Goal: Task Accomplishment & Management: Manage account settings

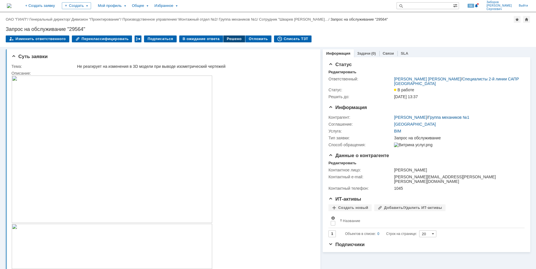
click at [230, 40] on div "Решено" at bounding box center [234, 38] width 22 height 7
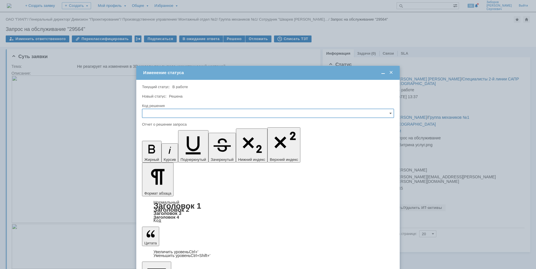
click at [175, 111] on input "text" at bounding box center [268, 113] width 252 height 9
click at [161, 152] on span "Решено" at bounding box center [268, 152] width 244 height 5
type input "Решено"
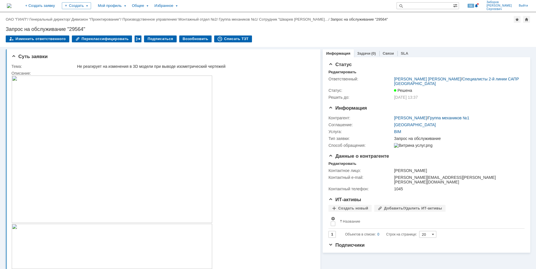
click at [11, 6] on img at bounding box center [9, 5] width 5 height 5
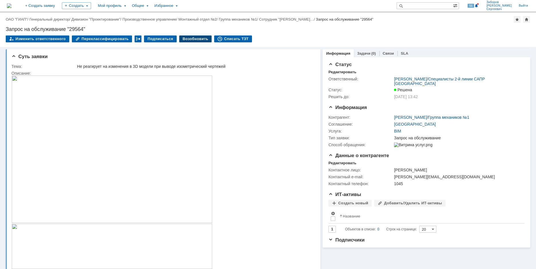
click at [189, 37] on div "Возобновить" at bounding box center [195, 38] width 33 height 7
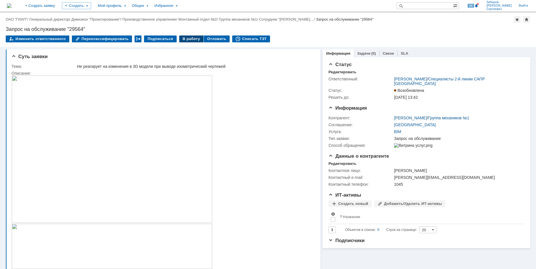
click at [186, 39] on div "В работу" at bounding box center [191, 38] width 24 height 7
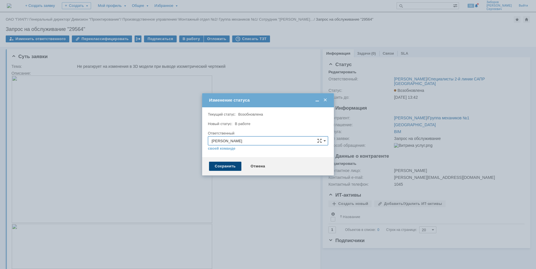
click at [231, 168] on div "Сохранить" at bounding box center [225, 166] width 32 height 9
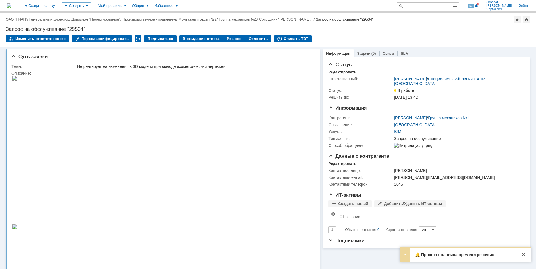
click at [401, 52] on link "SLA" at bounding box center [404, 53] width 7 height 4
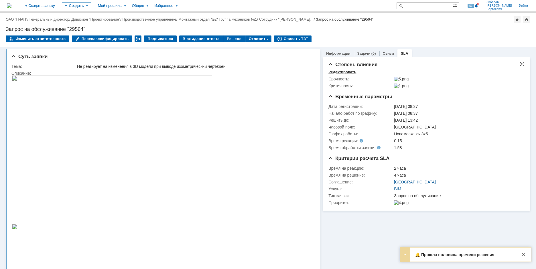
click at [335, 70] on div "Редактировать" at bounding box center [342, 72] width 28 height 5
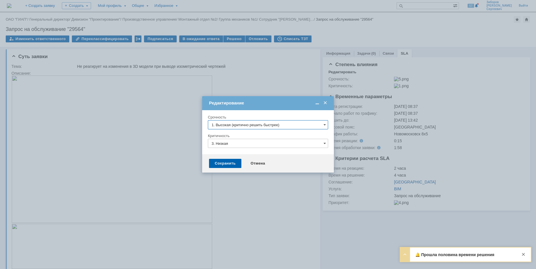
click at [231, 125] on input "1. Высокая (критично решить быстрее)" at bounding box center [268, 124] width 120 height 9
click at [225, 136] on span "[не указано]" at bounding box center [267, 135] width 113 height 5
click at [224, 145] on input "3. Низкая" at bounding box center [268, 143] width 120 height 9
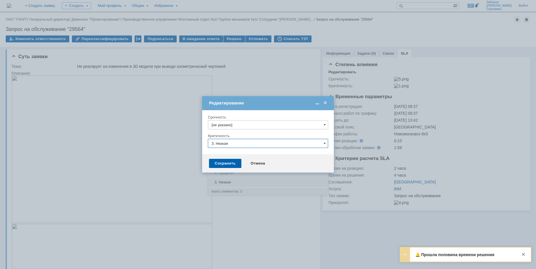
type input "[не указано]"
click at [225, 153] on span "[не указано]" at bounding box center [267, 154] width 113 height 5
click at [224, 163] on div "Сохранить" at bounding box center [225, 163] width 32 height 9
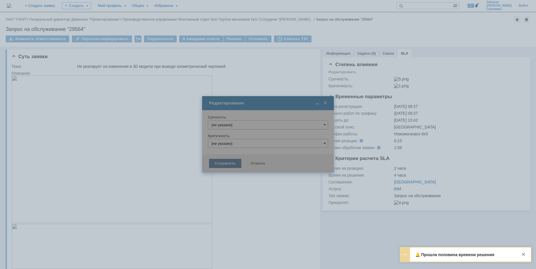
type input "[не указано]"
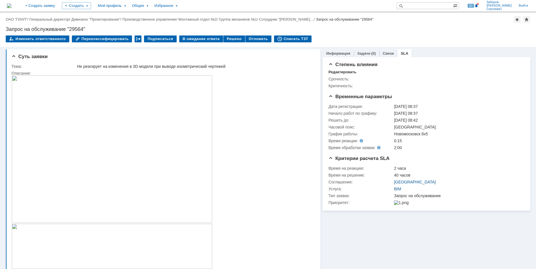
click at [11, 4] on img at bounding box center [9, 5] width 5 height 5
